Goal: Task Accomplishment & Management: Use online tool/utility

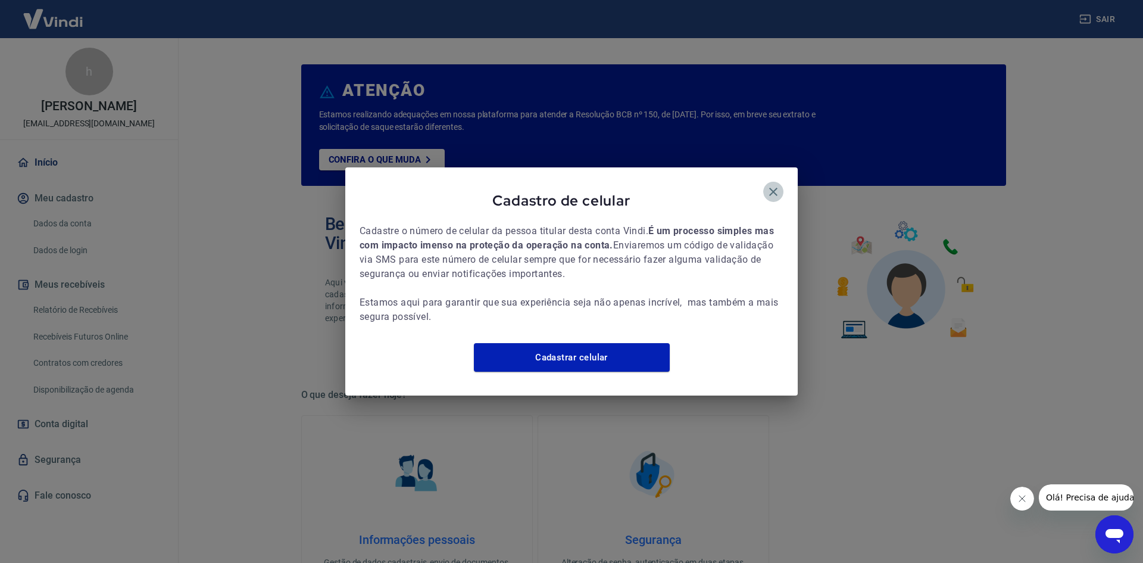
click at [774, 185] on icon "button" at bounding box center [773, 192] width 14 height 14
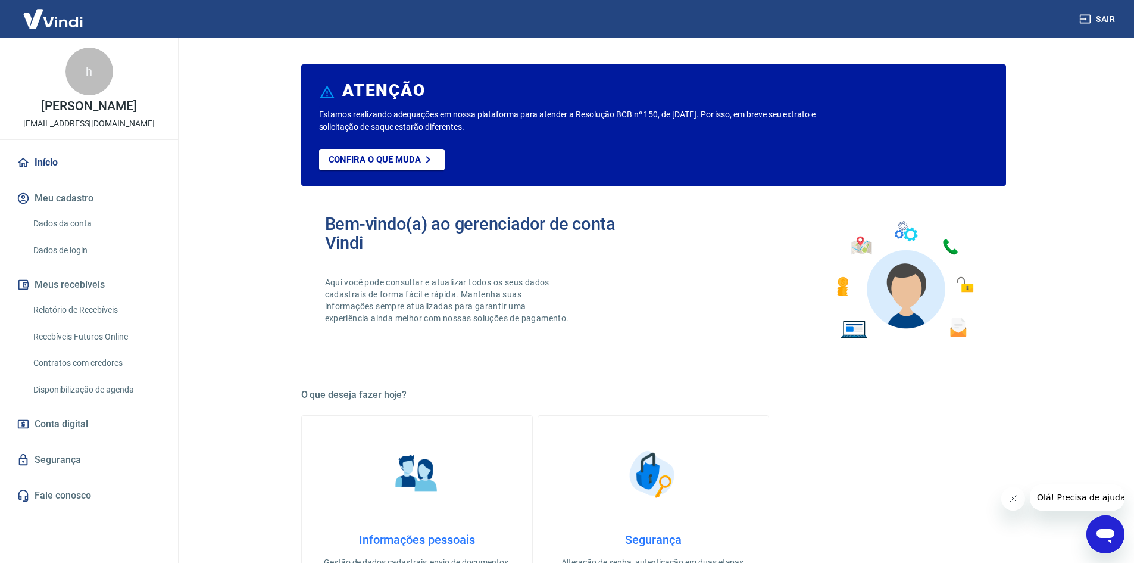
click at [106, 336] on link "Recebíveis Futuros Online" at bounding box center [96, 337] width 135 height 24
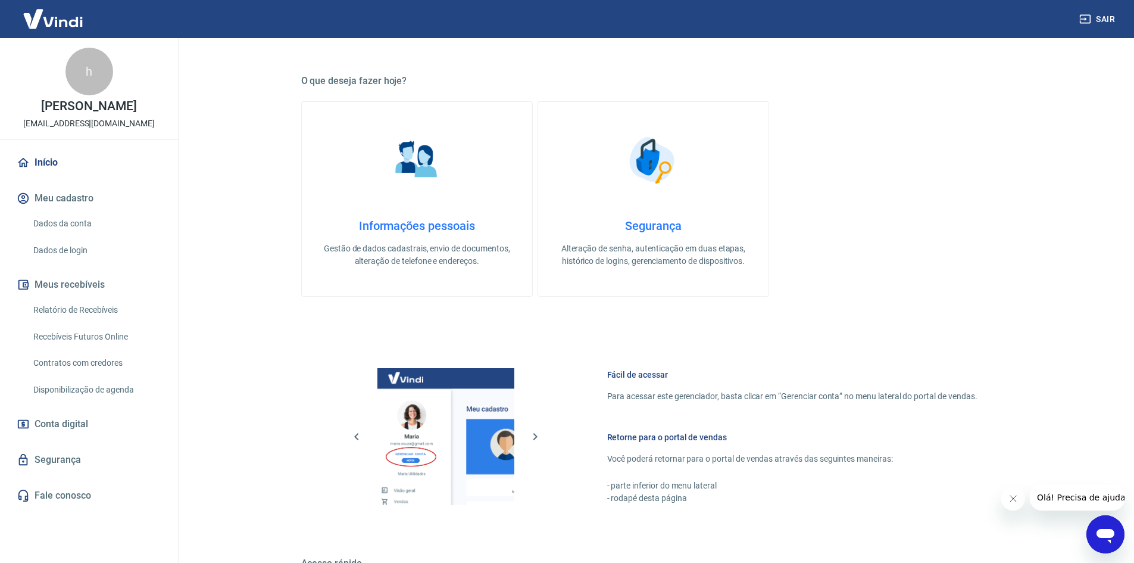
scroll to position [357, 0]
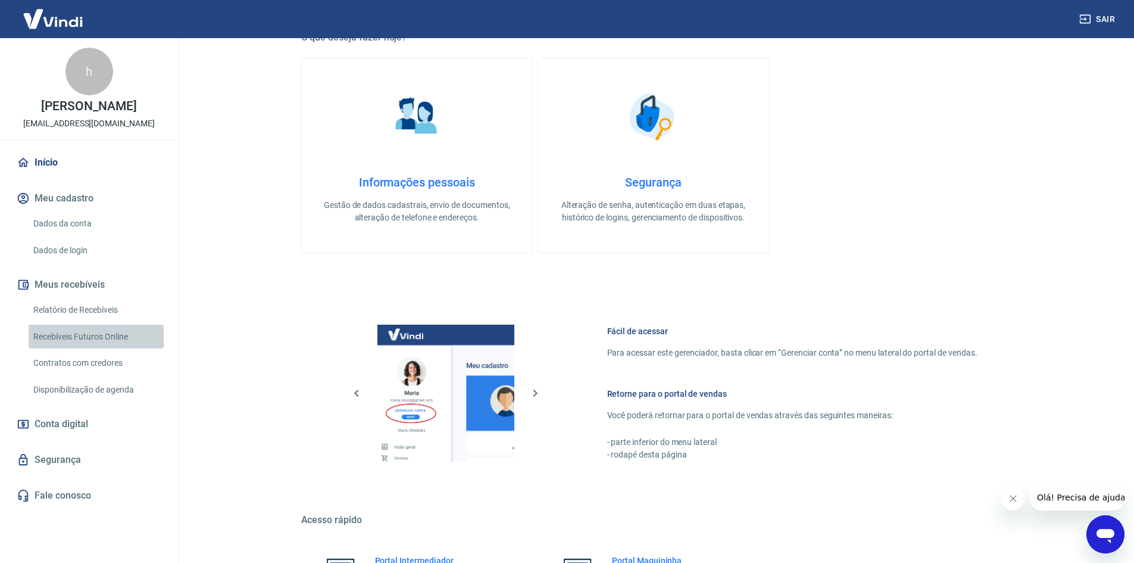
click at [95, 333] on link "Recebíveis Futuros Online" at bounding box center [96, 337] width 135 height 24
